Goal: Information Seeking & Learning: Learn about a topic

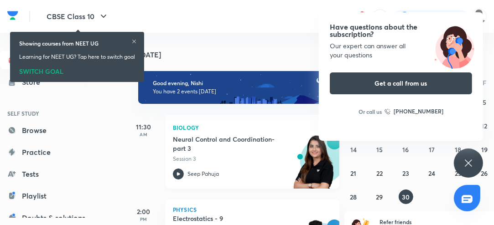
scroll to position [55, 0]
